Goal: Check status: Check status

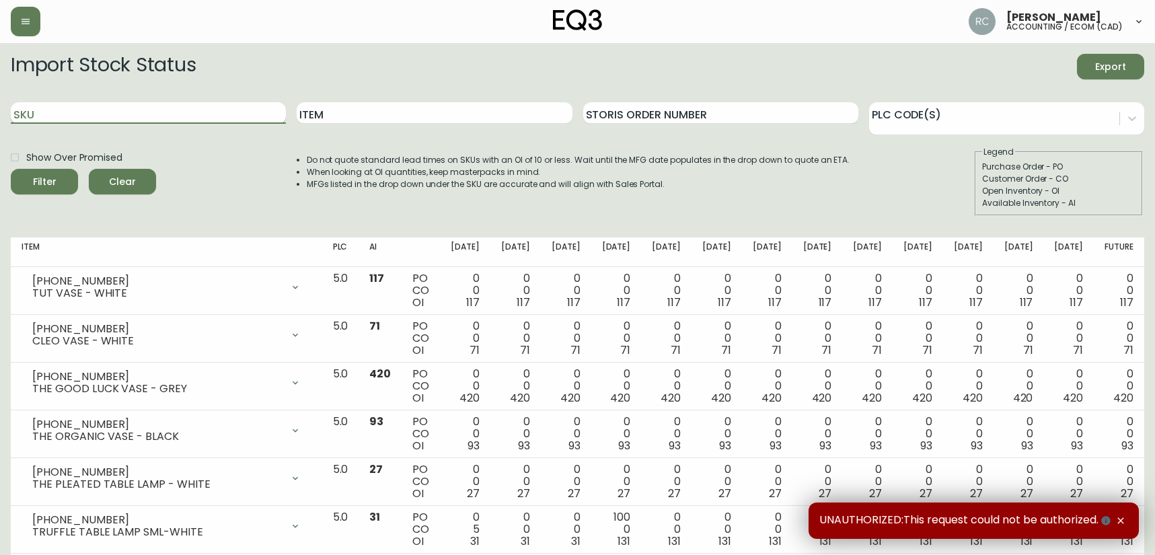
click at [192, 111] on input "SKU" at bounding box center [148, 113] width 275 height 22
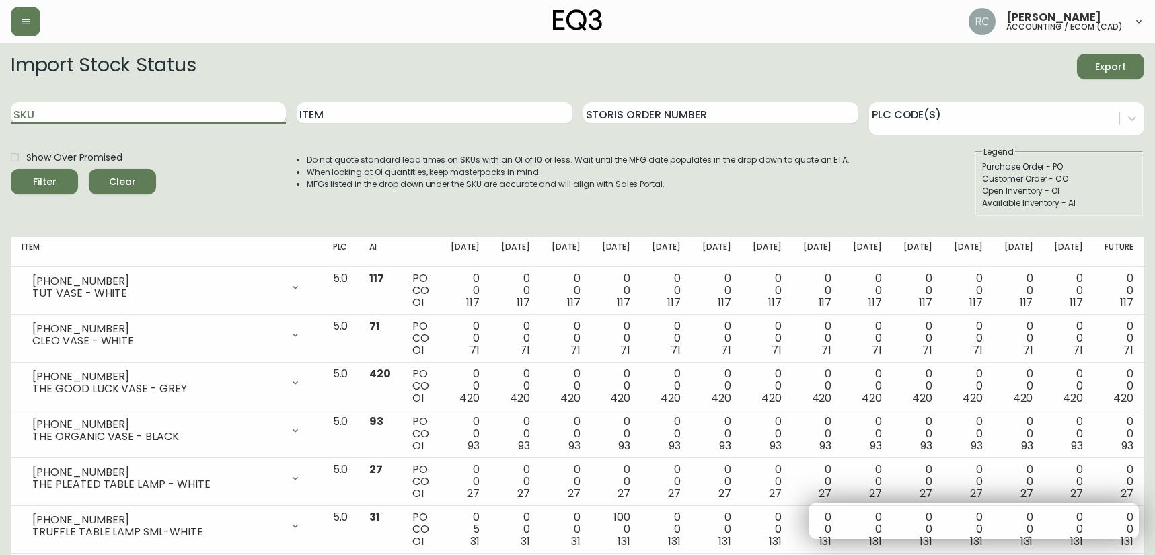
paste input "PayPal refunds for eCom returns in store"
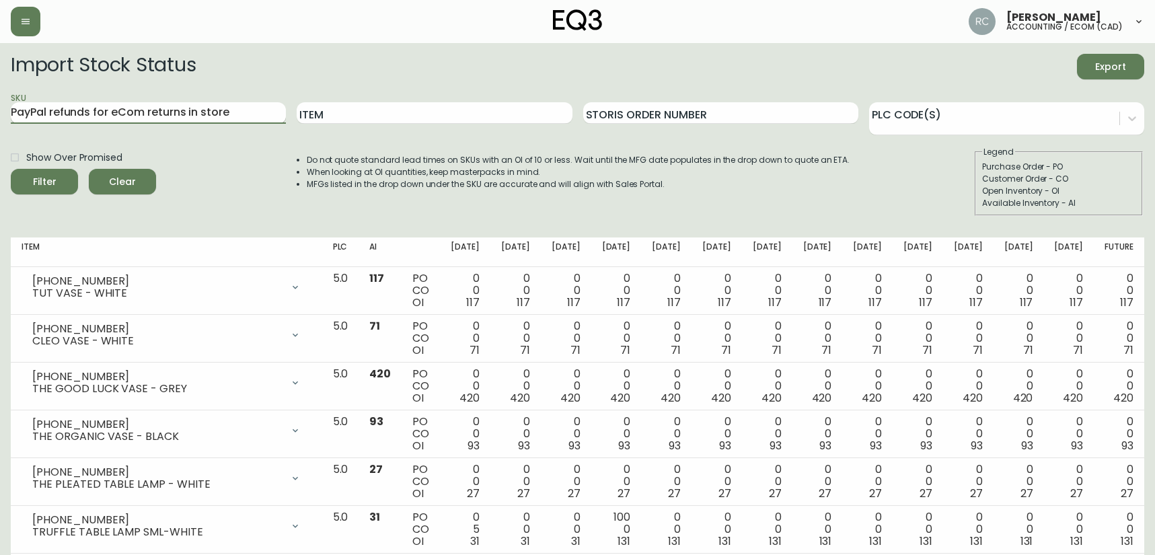
type input "PayPal refunds for eCom returns in store"
click at [206, 110] on input "PayPal refunds for eCom returns in store" at bounding box center [148, 113] width 275 height 22
paste input "30295-34 BANK TUFTED BENCH"
drag, startPoint x: 64, startPoint y: 111, endPoint x: 270, endPoint y: 122, distance: 206.2
click at [270, 122] on input "30295-34 BANK TUFTED BENCH" at bounding box center [148, 113] width 275 height 22
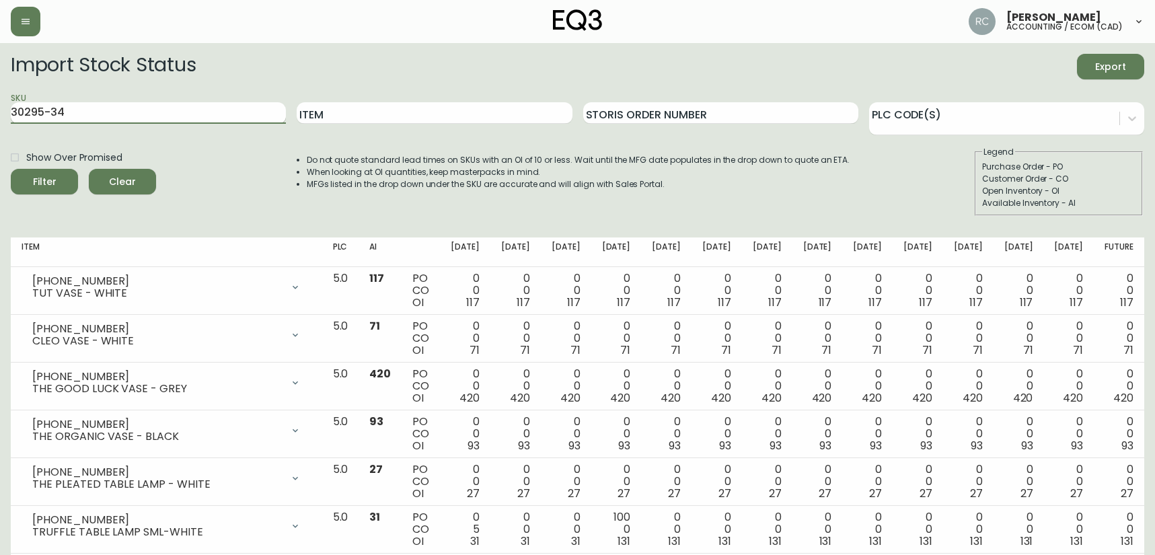
type input "30295-34"
click at [11, 169] on button "Filter" at bounding box center [44, 182] width 67 height 26
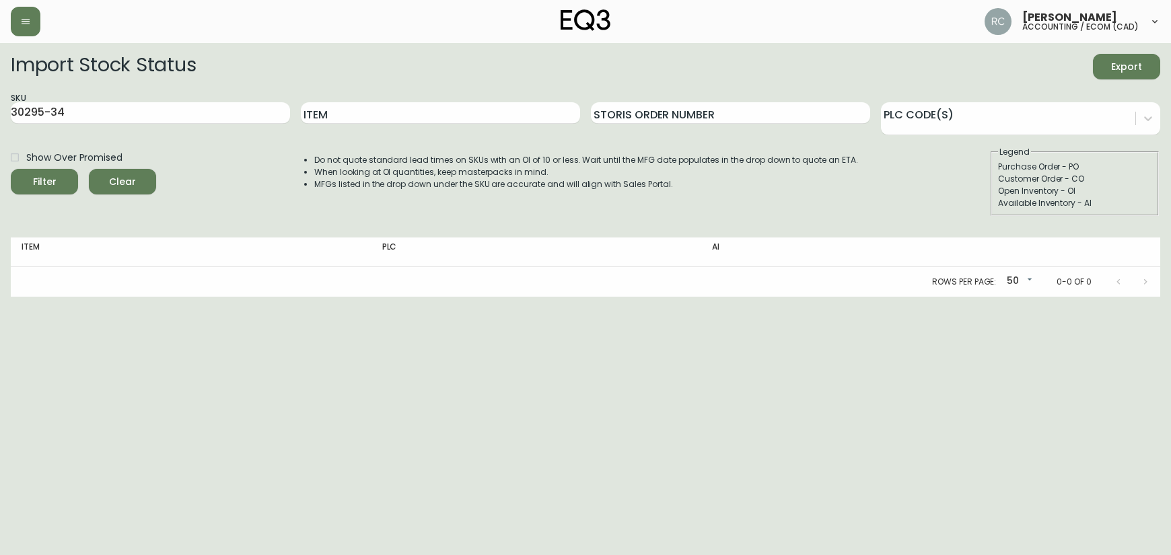
click at [124, 182] on span "Clear" at bounding box center [123, 182] width 46 height 17
